Goal: Transaction & Acquisition: Purchase product/service

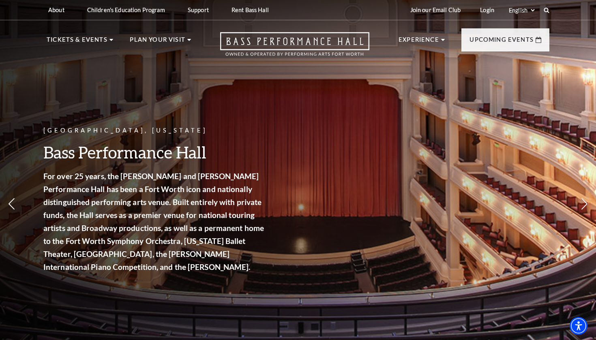
click at [196, 164] on div "Fort Worth, Texas Bass Performance Hall For over 25 years, the Nancy Lee and Pe…" at bounding box center [154, 205] width 223 height 174
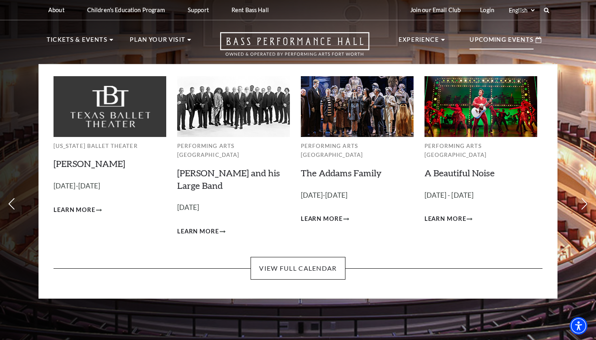
click at [478, 43] on p "Upcoming Events" at bounding box center [502, 42] width 64 height 15
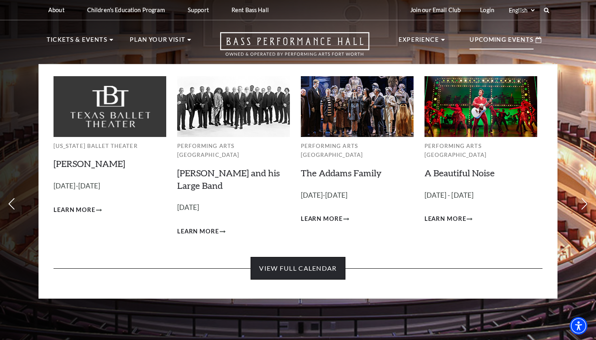
click at [307, 257] on link "View Full Calendar" at bounding box center [298, 268] width 95 height 23
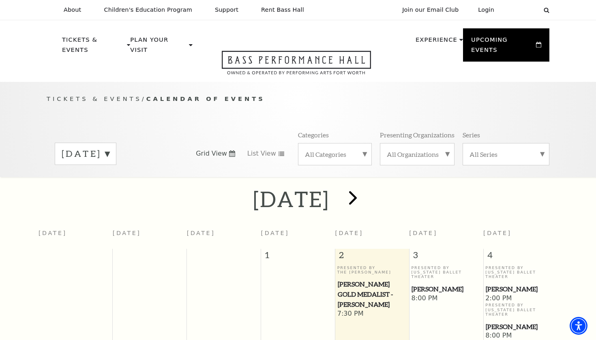
click at [365, 186] on span "next" at bounding box center [353, 197] width 23 height 23
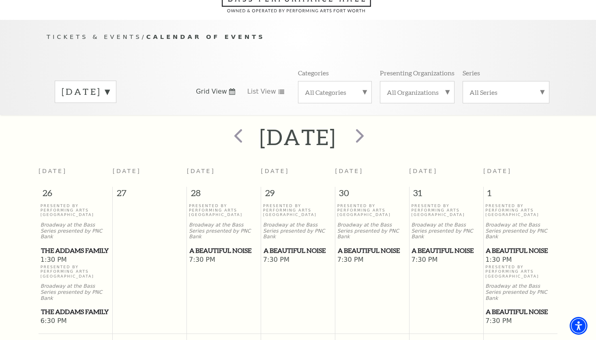
scroll to position [71, 0]
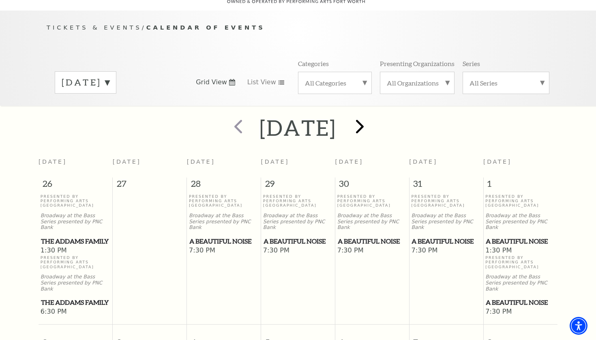
click at [372, 115] on span "next" at bounding box center [359, 126] width 23 height 23
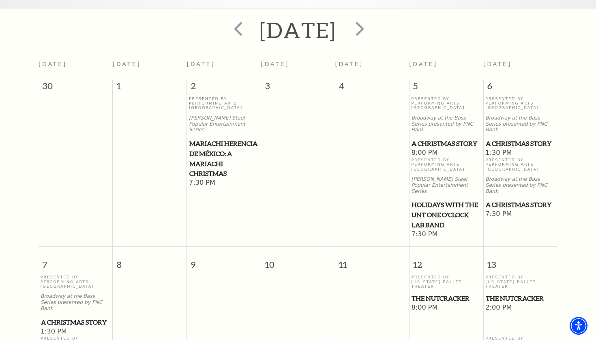
scroll to position [189, 0]
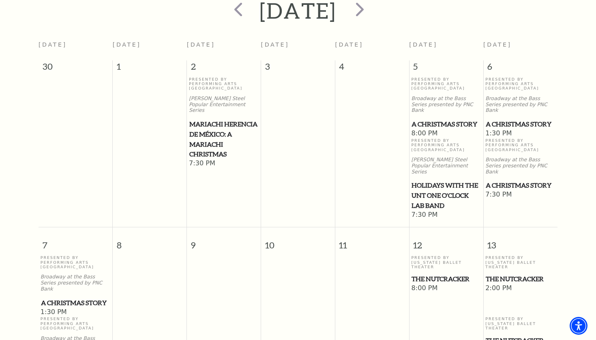
click at [431, 274] on span "The Nutcracker" at bounding box center [446, 279] width 69 height 10
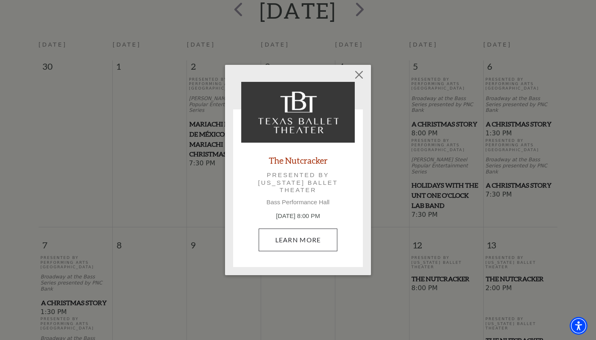
click at [318, 232] on link "Learn More" at bounding box center [298, 240] width 79 height 23
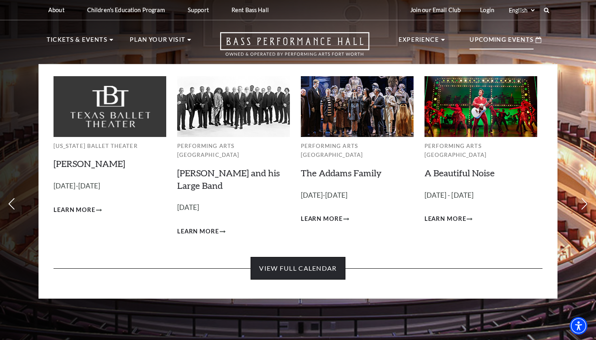
click at [292, 264] on link "View Full Calendar" at bounding box center [298, 268] width 95 height 23
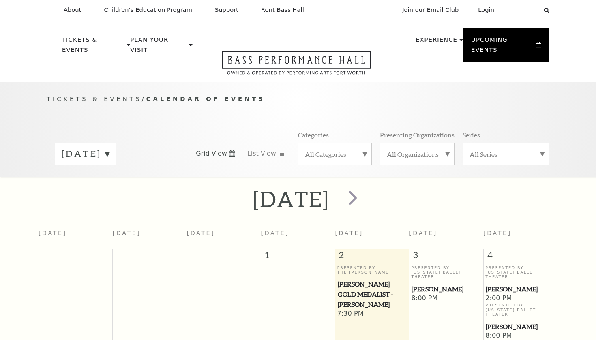
scroll to position [71, 0]
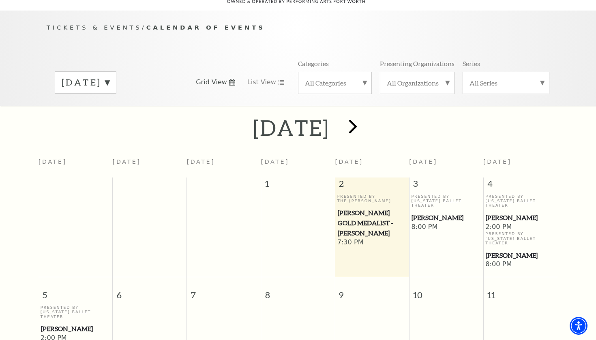
click at [365, 115] on span "next" at bounding box center [353, 126] width 23 height 23
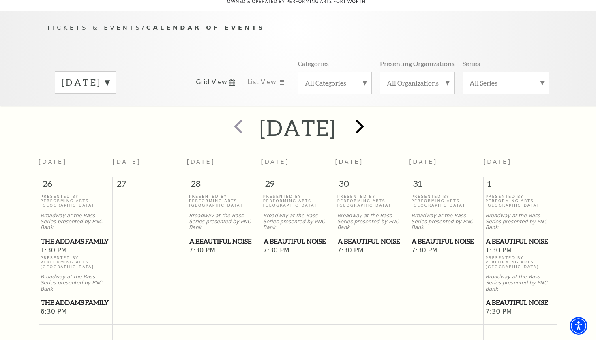
click at [372, 115] on span "next" at bounding box center [359, 126] width 23 height 23
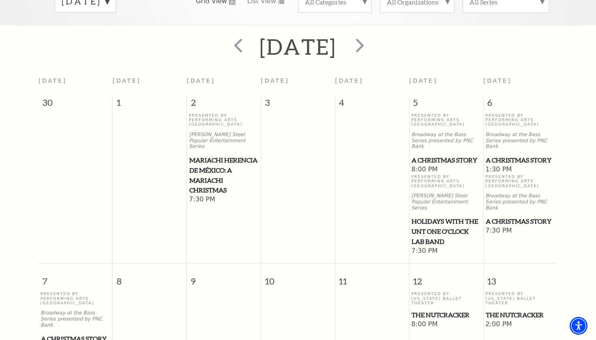
scroll to position [153, 0]
click at [434, 155] on span "A Christmas Story" at bounding box center [446, 160] width 69 height 10
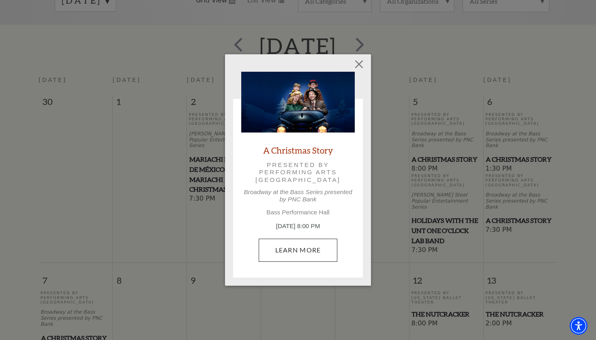
click at [299, 247] on link "Learn More" at bounding box center [298, 250] width 79 height 23
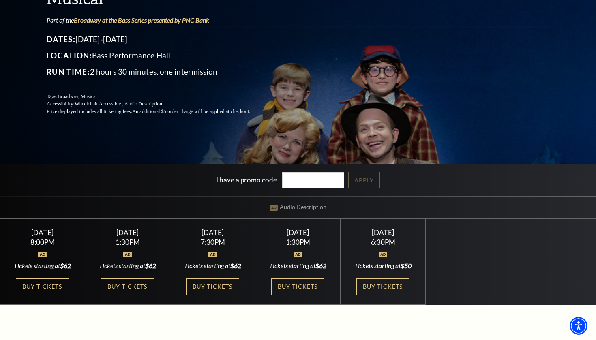
scroll to position [108, 0]
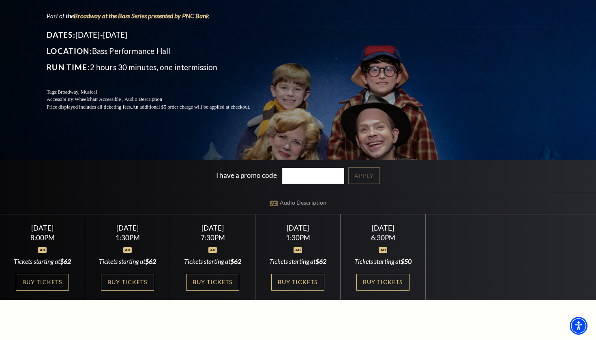
click at [47, 272] on div "[DATE] 8:00PM Tickets starting at $62 Buy Tickets" at bounding box center [42, 258] width 85 height 86
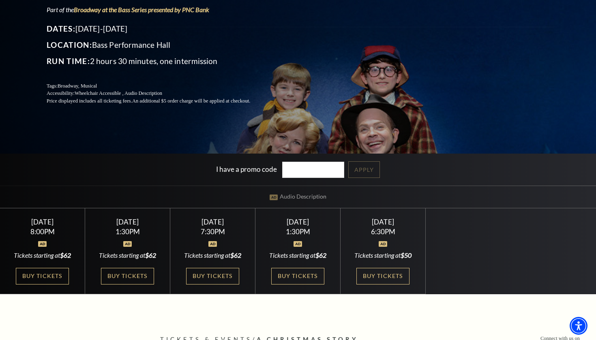
scroll to position [114, 0]
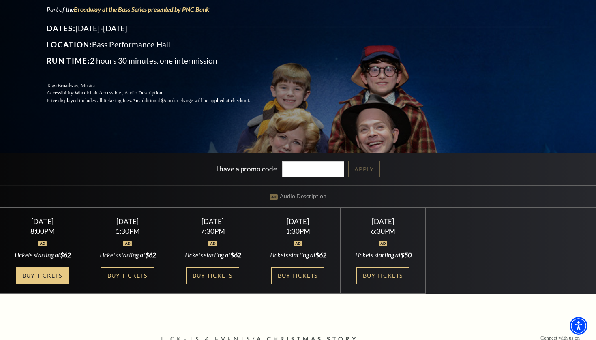
click at [33, 273] on link "Buy Tickets" at bounding box center [42, 276] width 53 height 17
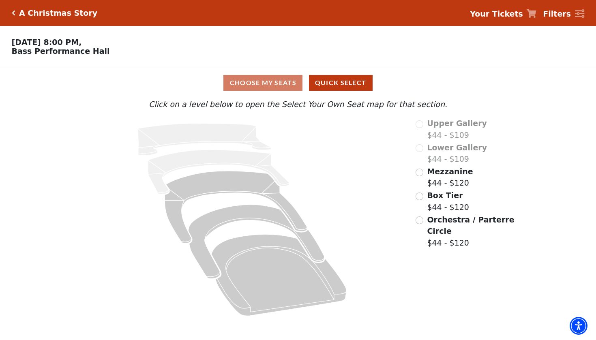
click at [419, 170] on input "Mezzanine$44 - $120\a" at bounding box center [420, 173] width 8 height 8
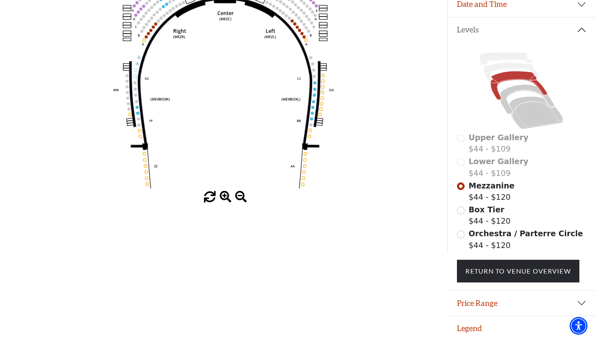
scroll to position [153, 0]
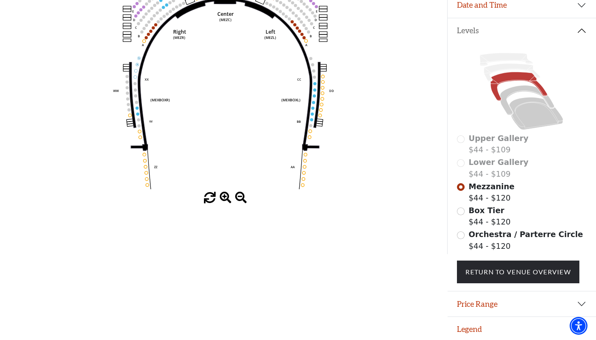
click at [513, 297] on button "Price Range" at bounding box center [522, 304] width 149 height 25
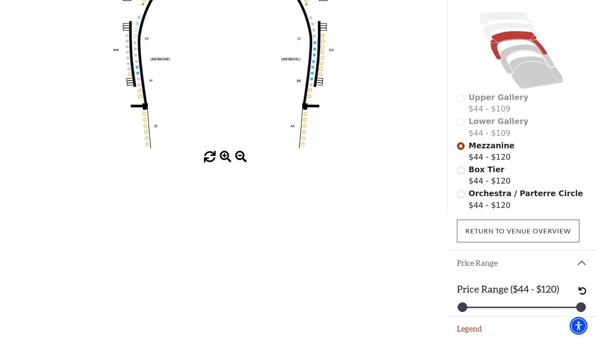
scroll to position [194, 0]
click at [517, 233] on link "Return To Venue Overview" at bounding box center [518, 231] width 123 height 23
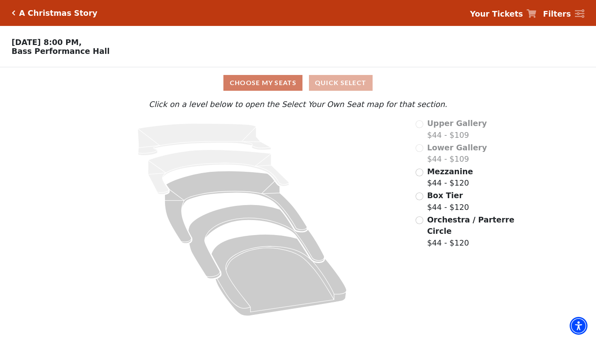
scroll to position [0, 0]
click at [276, 79] on div "Choose My Seats Quick Select" at bounding box center [298, 83] width 447 height 16
click at [345, 82] on button "Quick Select" at bounding box center [341, 83] width 64 height 16
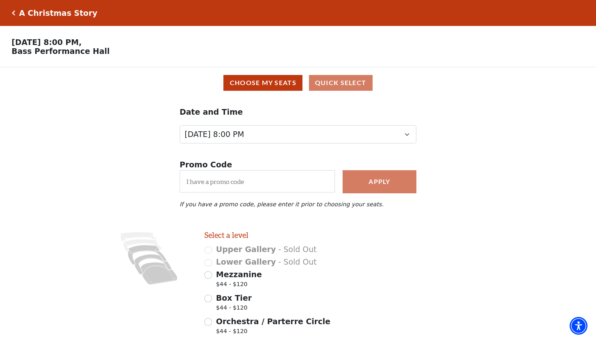
click at [215, 271] on div "Mezzanine $44 - $120" at bounding box center [273, 280] width 138 height 23
click at [210, 276] on input "Mezzanine $44 - $120" at bounding box center [208, 275] width 8 height 8
radio input "true"
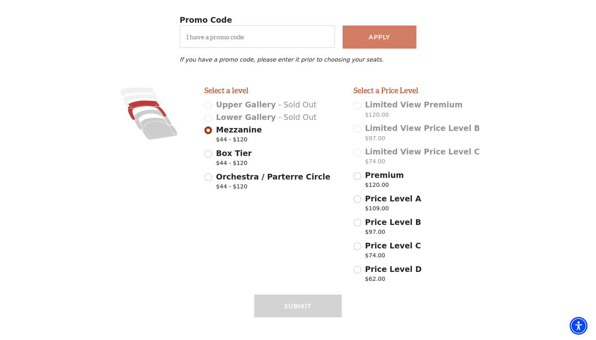
scroll to position [150, 0]
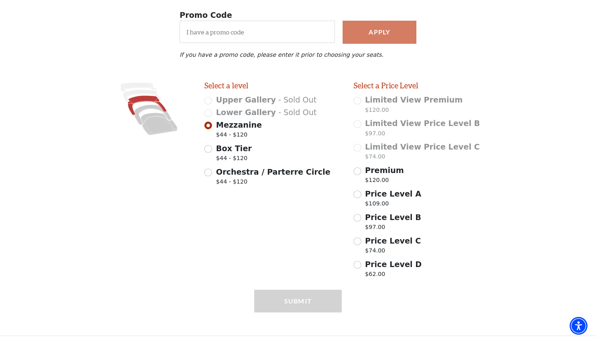
click at [360, 265] on input "Price Level D $62.00" at bounding box center [358, 265] width 8 height 8
radio input "true"
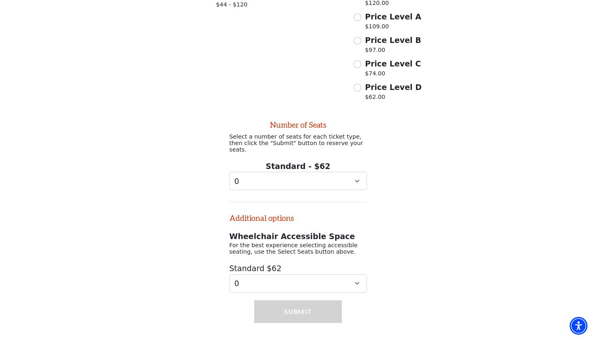
scroll to position [331, 0]
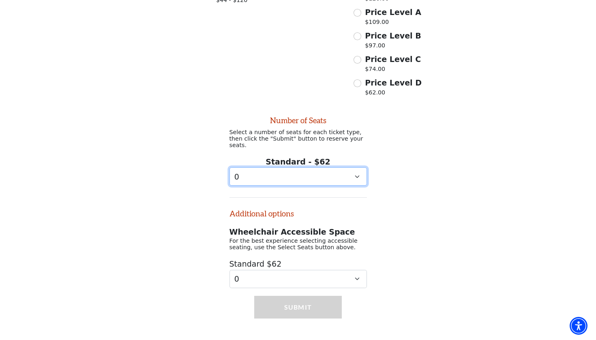
select select "2"
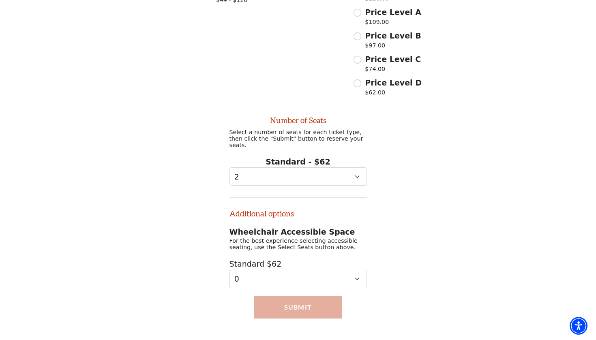
click at [314, 297] on button "Submit" at bounding box center [298, 307] width 88 height 23
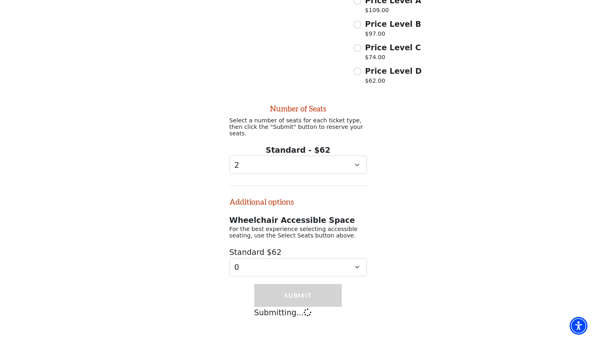
scroll to position [343, 0]
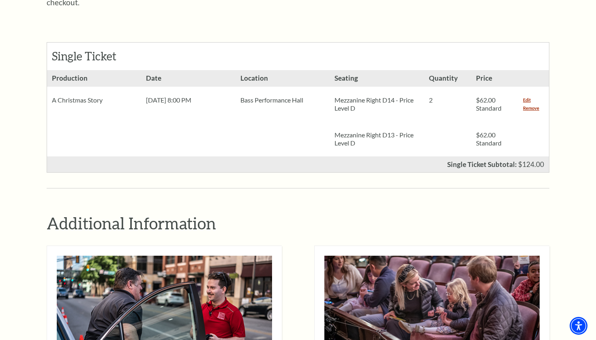
scroll to position [345, 0]
